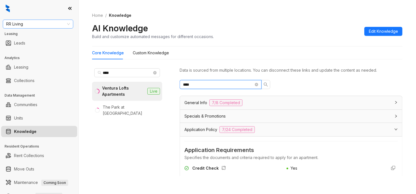
click at [58, 22] on span "RR Living" at bounding box center [38, 24] width 64 height 8
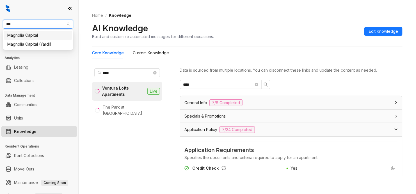
type input "****"
click at [56, 34] on div "Magnolia Capital" at bounding box center [37, 35] width 61 height 6
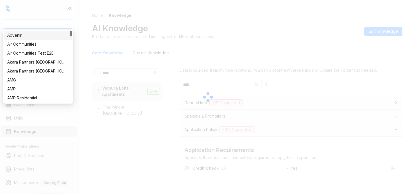
click at [143, 101] on div at bounding box center [208, 97] width 416 height 194
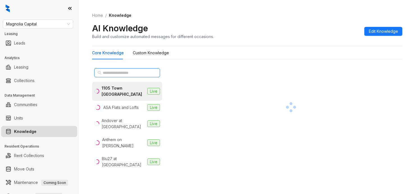
click at [131, 74] on input "text" at bounding box center [127, 73] width 49 height 6
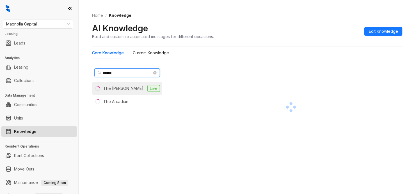
type input "******"
click at [135, 93] on li "The Arnold Live" at bounding box center [127, 88] width 70 height 13
drag, startPoint x: 308, startPoint y: 106, endPoint x: 187, endPoint y: 85, distance: 122.9
click at [308, 104] on div at bounding box center [291, 107] width 223 height 82
click at [137, 86] on li "The Arnold Live" at bounding box center [127, 88] width 70 height 13
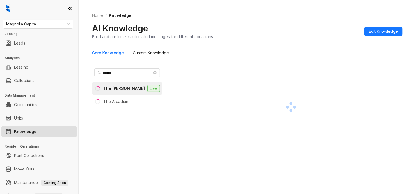
click at [121, 90] on div "The Arnold" at bounding box center [124, 89] width 42 height 6
click at [195, 83] on div at bounding box center [291, 107] width 223 height 82
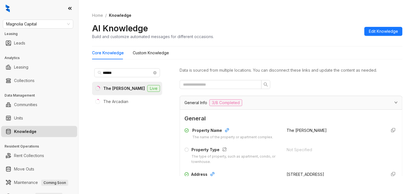
scroll to position [14, 0]
